Goal: Use online tool/utility: Utilize a website feature to perform a specific function

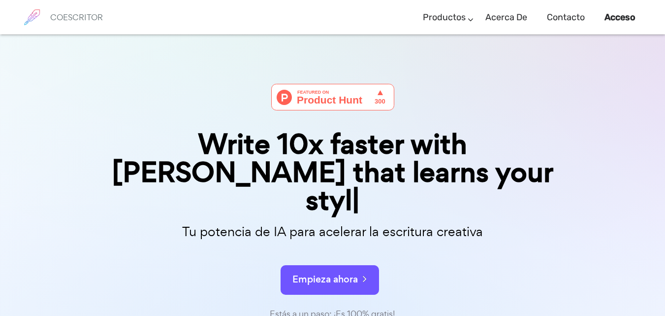
click at [366, 258] on form "Empieza ahora" at bounding box center [333, 275] width 493 height 34
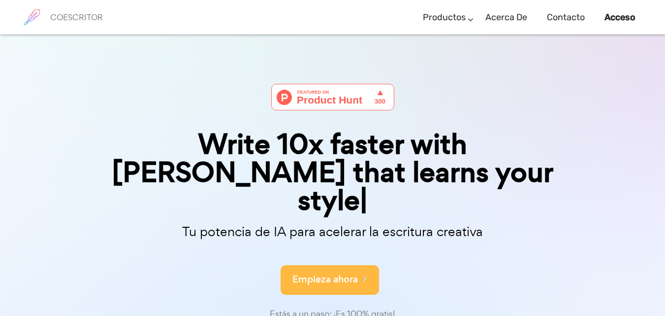
click at [363, 273] on icon at bounding box center [362, 278] width 9 height 11
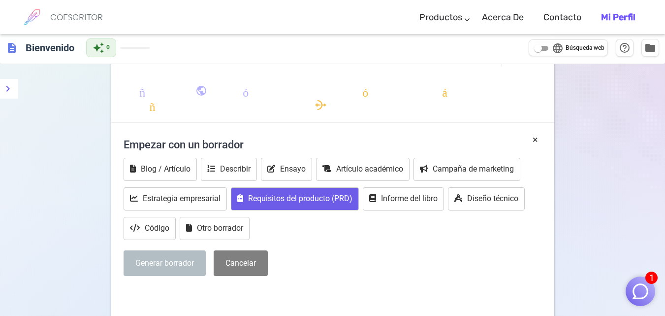
scroll to position [148, 0]
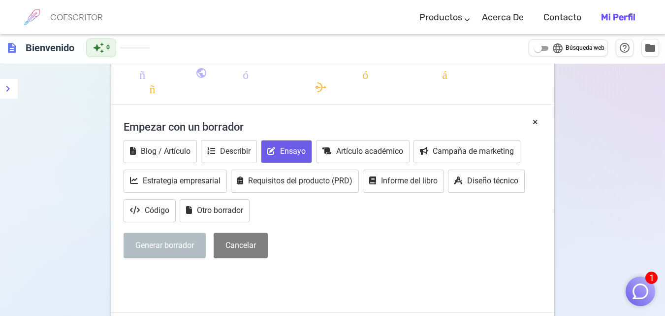
click at [280, 153] on button "Ensayo" at bounding box center [286, 151] width 51 height 23
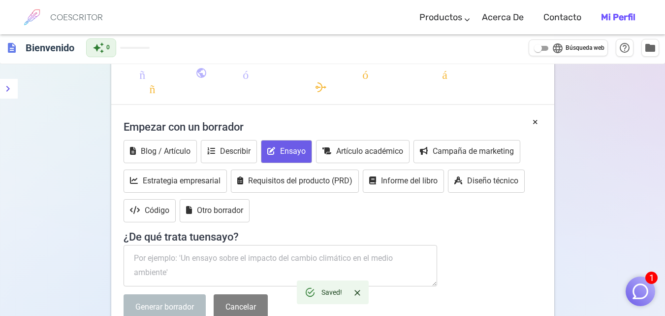
scroll to position [281, 0]
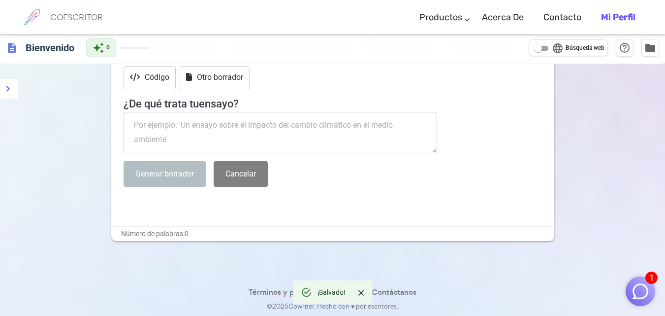
click at [299, 138] on textarea at bounding box center [281, 132] width 314 height 41
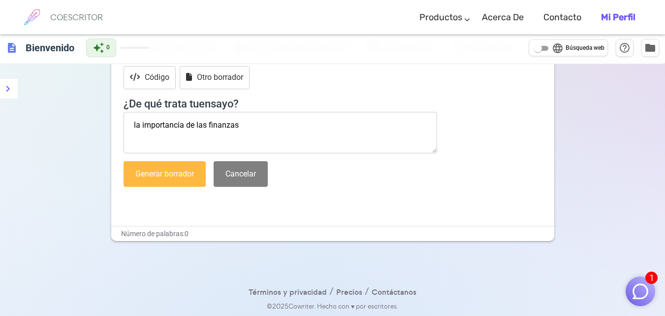
type textarea "la importancia de las finanzas"
click at [160, 167] on button "Generar borrador" at bounding box center [165, 174] width 82 height 26
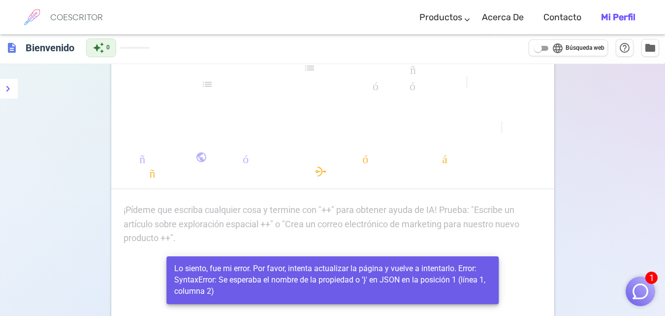
scroll to position [0, 0]
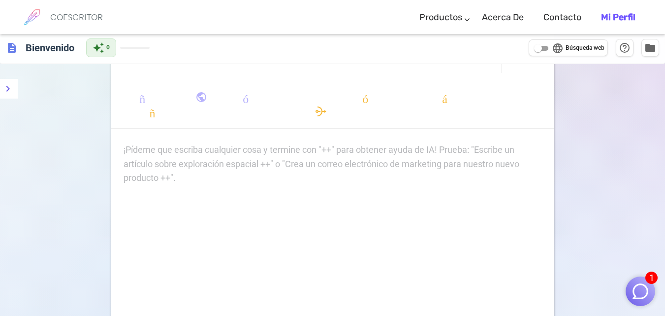
scroll to position [49, 0]
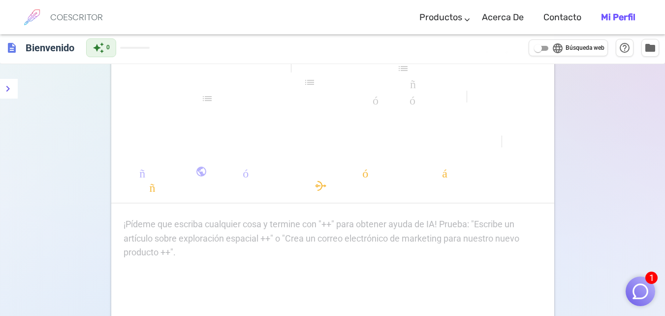
click at [256, 223] on p "¡Pídeme que escriba cualquier cosa y termine con "++" para obtener ayuda de IA!…" at bounding box center [333, 224] width 419 height 14
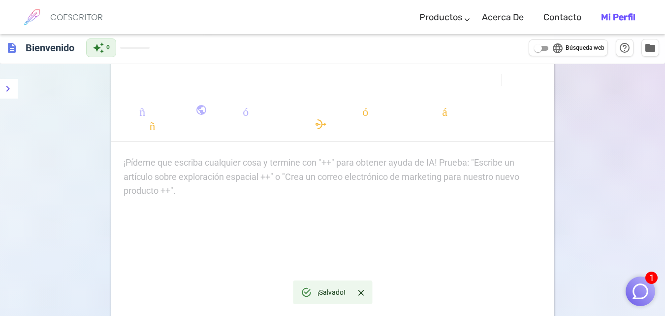
scroll to position [90, 0]
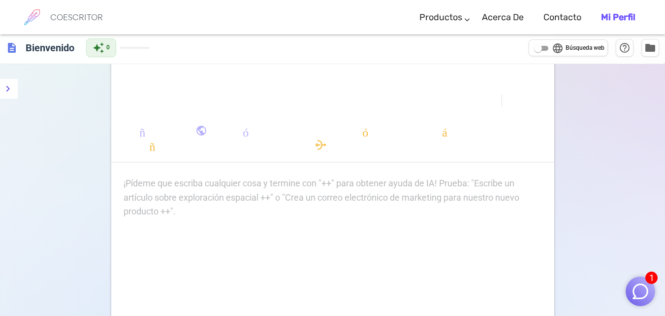
drag, startPoint x: 186, startPoint y: 187, endPoint x: 152, endPoint y: 103, distance: 90.4
click at [152, 103] on div "formato_negrita formato_cursiva formato_subrayado se ve_uno looks_two looks_3 f…" at bounding box center [332, 186] width 443 height 405
click at [144, 135] on font "añadir publicación" at bounding box center [194, 131] width 133 height 12
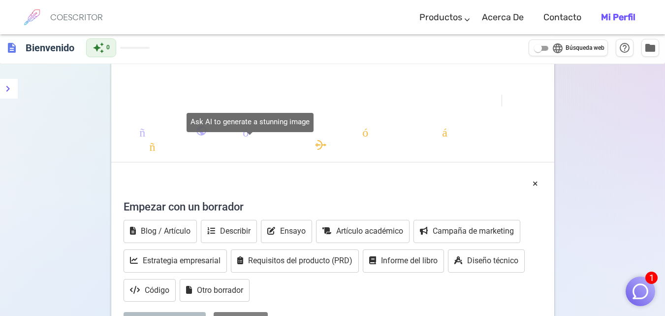
click at [150, 135] on font "añadir publicación" at bounding box center [194, 131] width 133 height 12
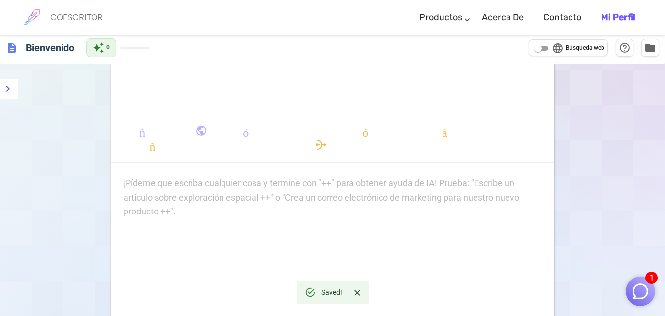
click at [322, 196] on div "¡Pídeme que escriba cualquier cosa y termine con "++" para obtener ayuda de IA!…" at bounding box center [333, 197] width 419 height 42
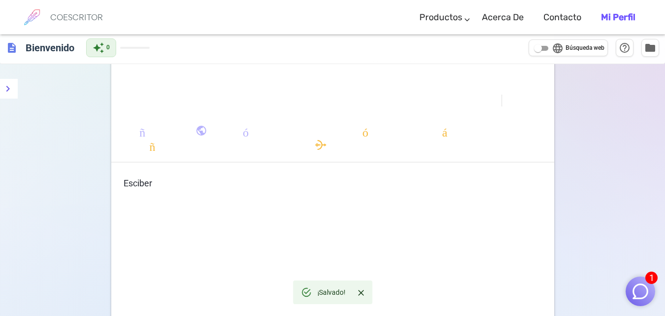
click at [173, 187] on p "Esciber" at bounding box center [333, 183] width 419 height 14
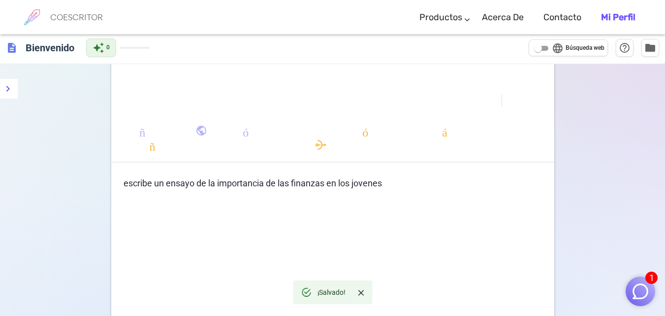
click at [317, 289] on div "¡Salvado!" at bounding box center [332, 292] width 79 height 24
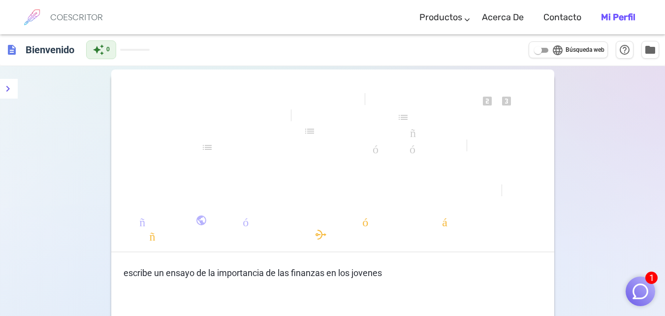
scroll to position [0, 0]
click at [256, 203] on font "descargar" at bounding box center [235, 206] width 106 height 12
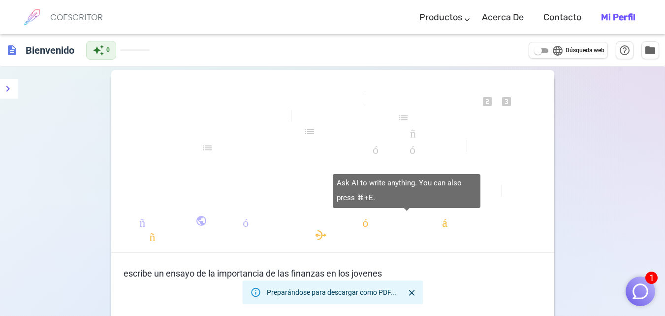
click at [406, 291] on p "﻿" at bounding box center [333, 292] width 419 height 14
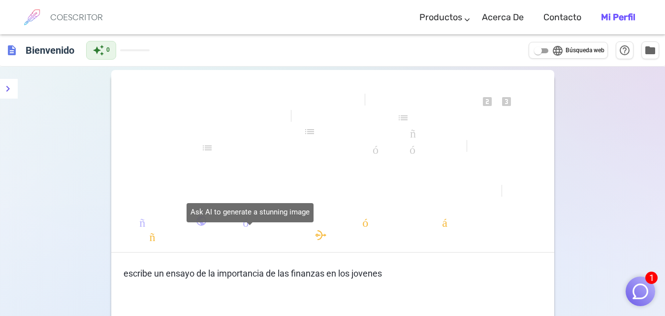
click at [154, 231] on body "1 COESCRITOR Productos Escribiendo Marketing Correos electrónicos Imágenes (pró…" at bounding box center [332, 277] width 665 height 554
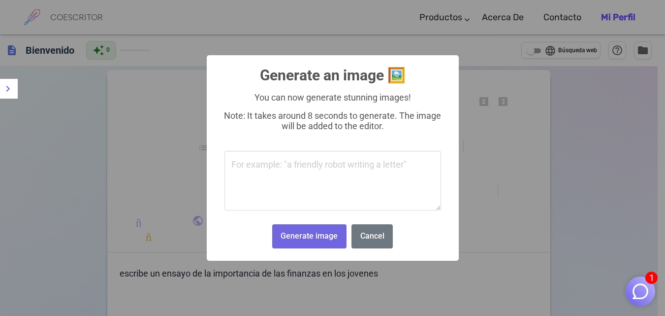
scroll to position [197, 0]
